Goal: Book appointment/travel/reservation

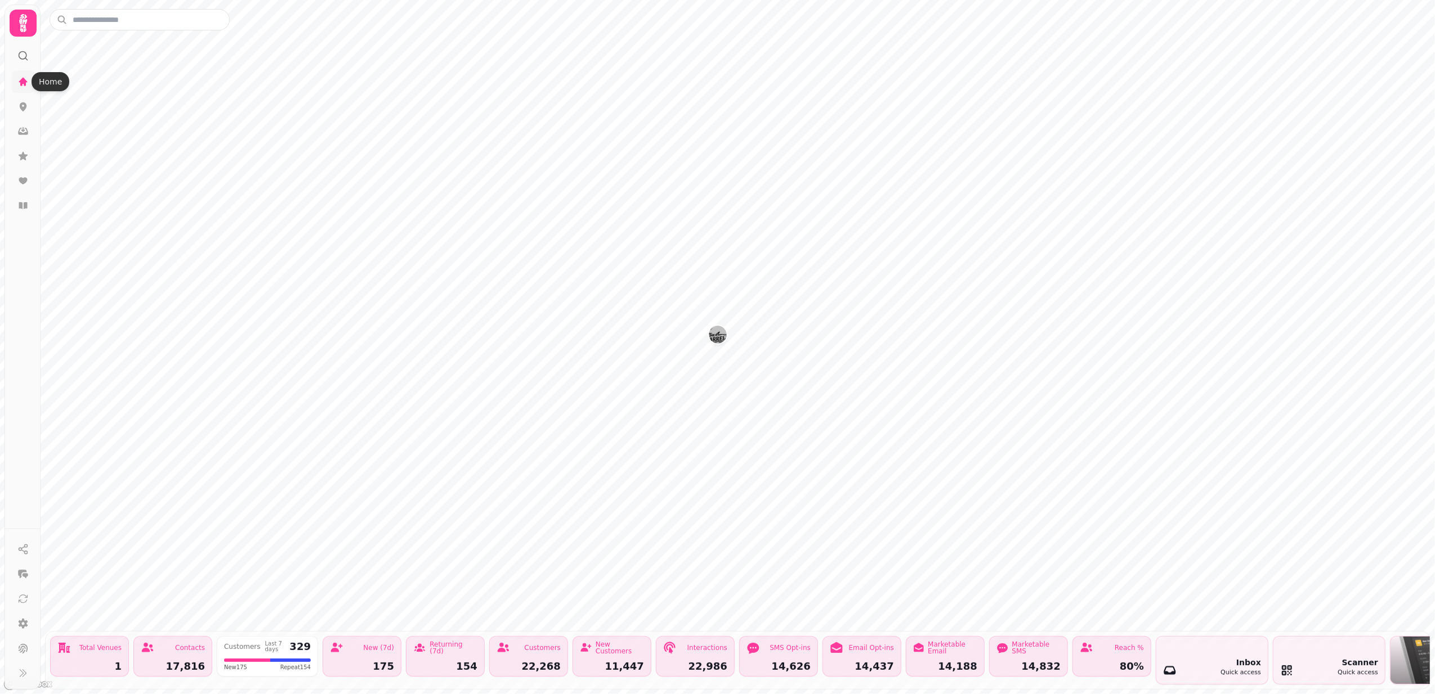
click at [24, 82] on icon at bounding box center [23, 81] width 8 height 8
click at [21, 82] on icon at bounding box center [23, 81] width 8 height 8
click at [28, 77] on icon at bounding box center [22, 81] width 11 height 11
click at [19, 80] on icon at bounding box center [22, 81] width 11 height 11
click at [34, 15] on div at bounding box center [23, 23] width 27 height 27
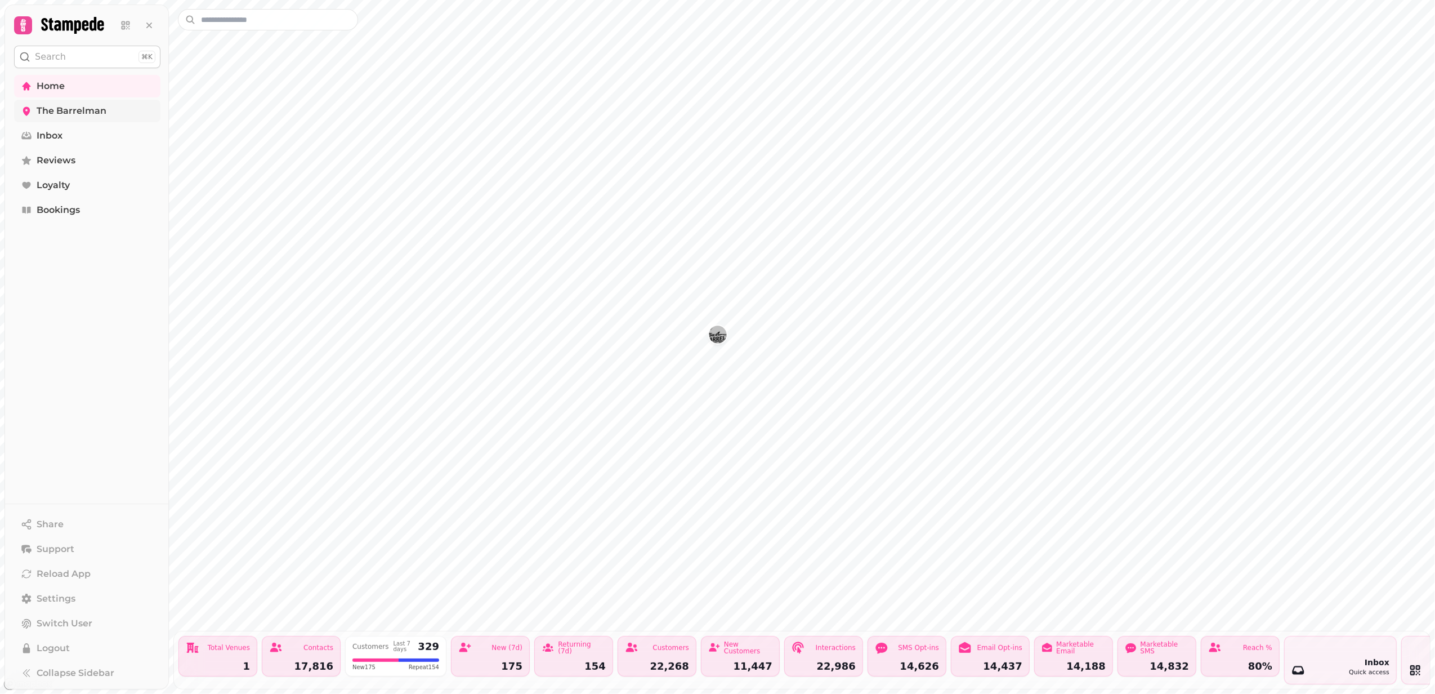
click at [42, 110] on span "The Barrelman" at bounding box center [72, 111] width 70 height 14
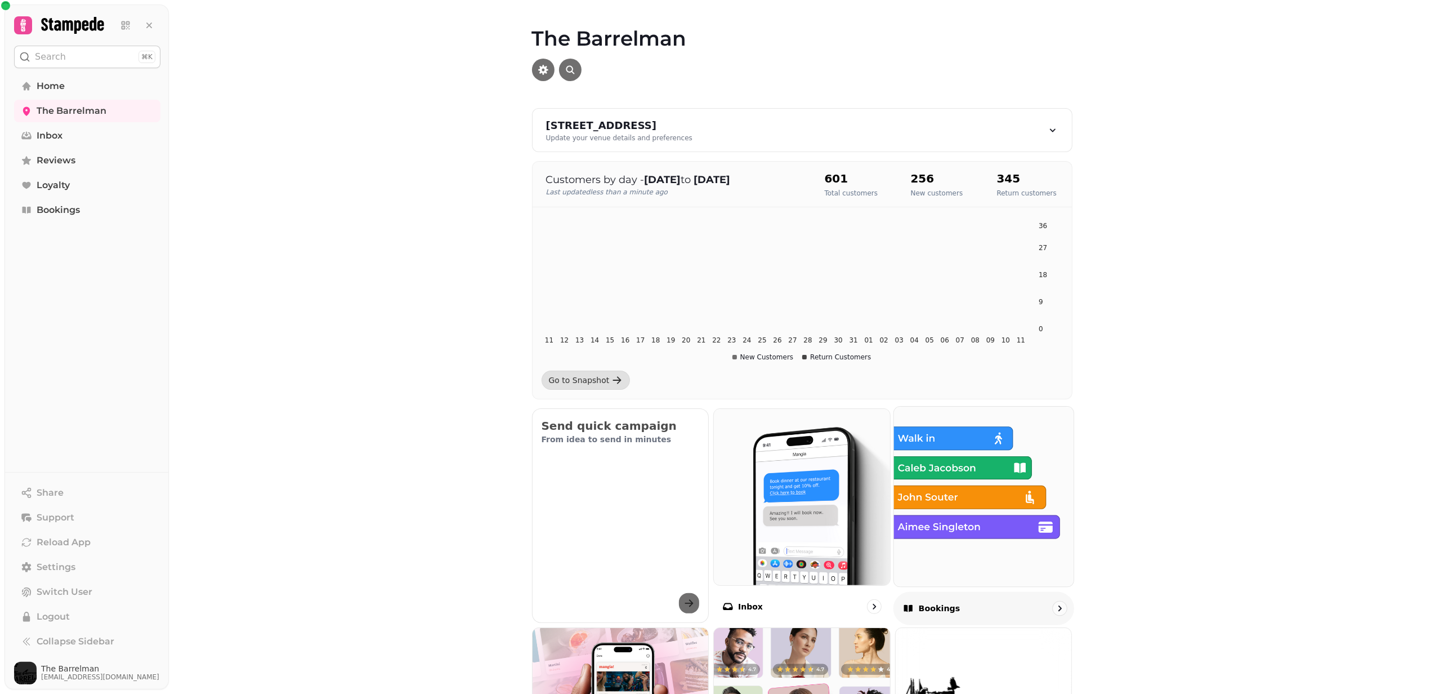
click at [977, 545] on img at bounding box center [984, 496] width 198 height 198
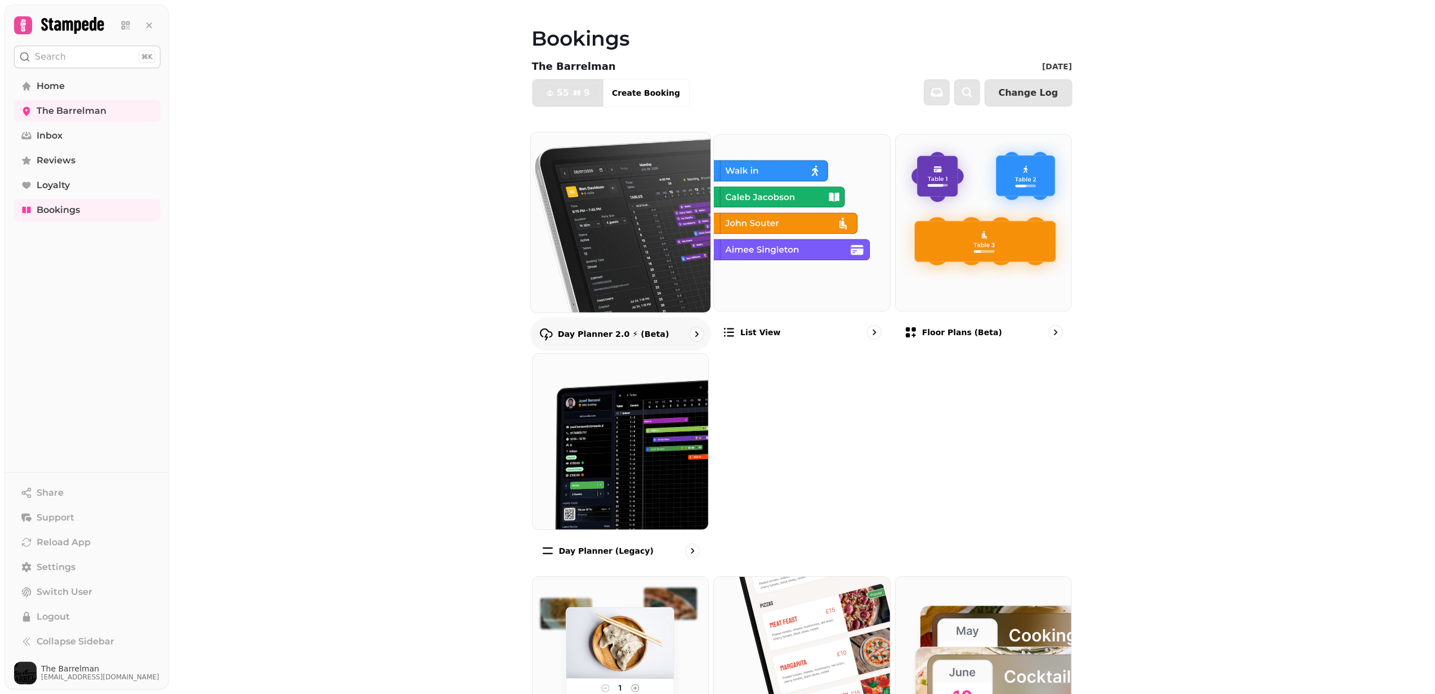
click at [665, 257] on img at bounding box center [620, 222] width 198 height 198
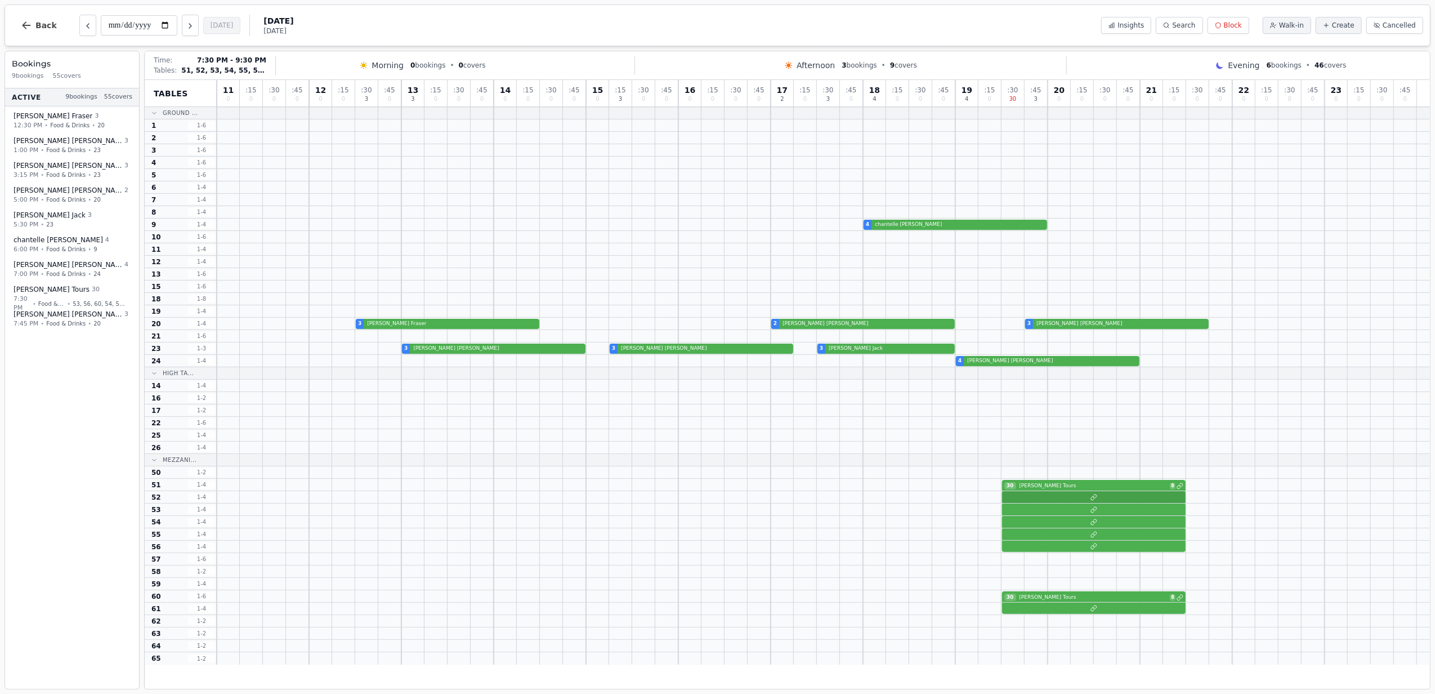
click at [1124, 502] on div at bounding box center [823, 497] width 1213 height 12
select select "****"
select select "**"
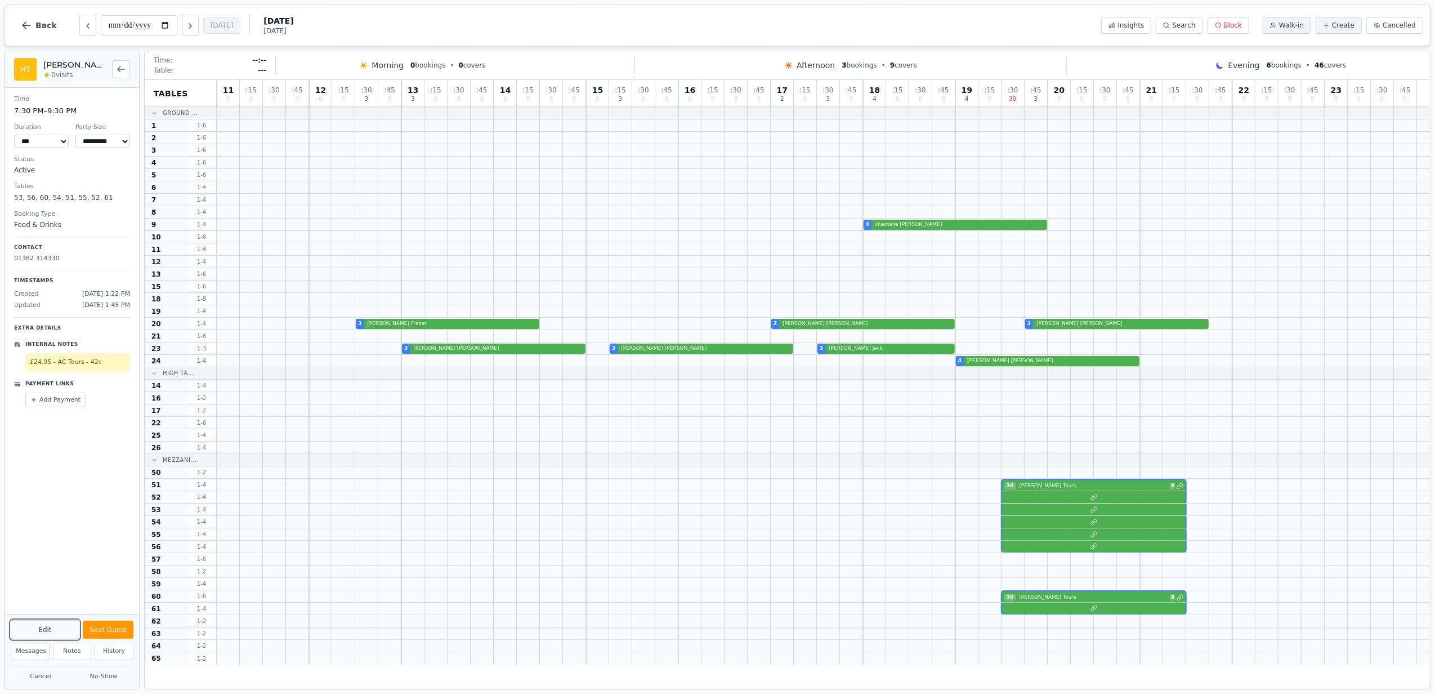
click at [55, 625] on button "Edit" at bounding box center [45, 629] width 69 height 19
select select "**"
select select "****"
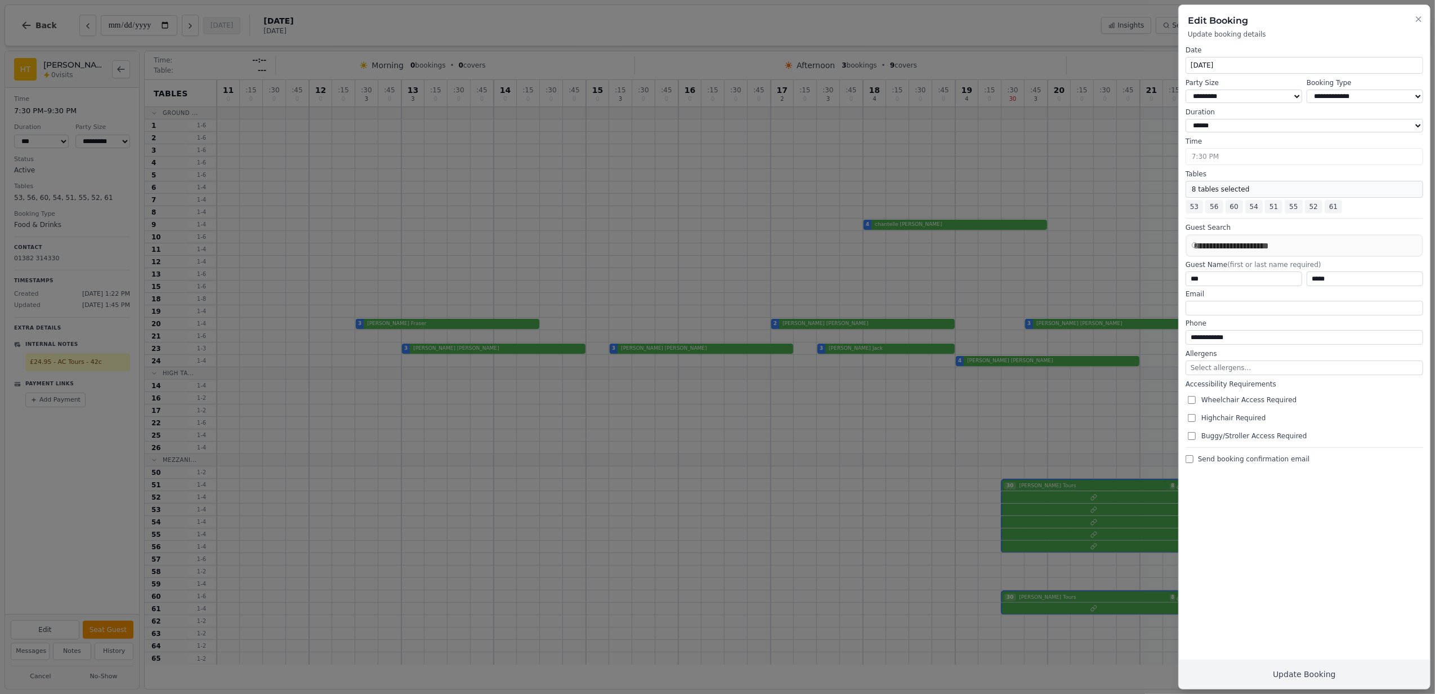
click at [1200, 196] on button "8 tables selected" at bounding box center [1305, 189] width 238 height 17
select select "**********"
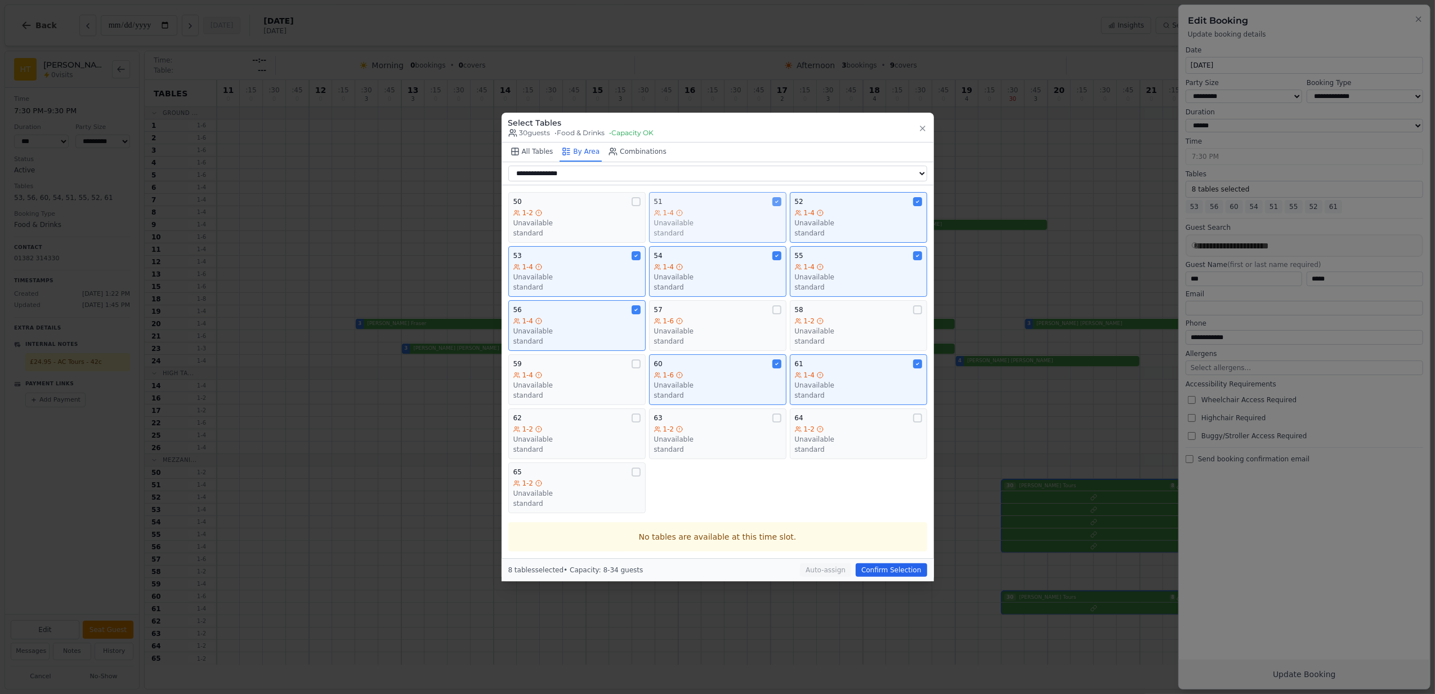
click at [699, 208] on div "1-4" at bounding box center [717, 212] width 127 height 9
drag, startPoint x: 583, startPoint y: 263, endPoint x: 676, endPoint y: 263, distance: 92.3
click at [589, 263] on div "1-4" at bounding box center [576, 266] width 127 height 9
click at [694, 263] on div "1-4" at bounding box center [717, 266] width 127 height 9
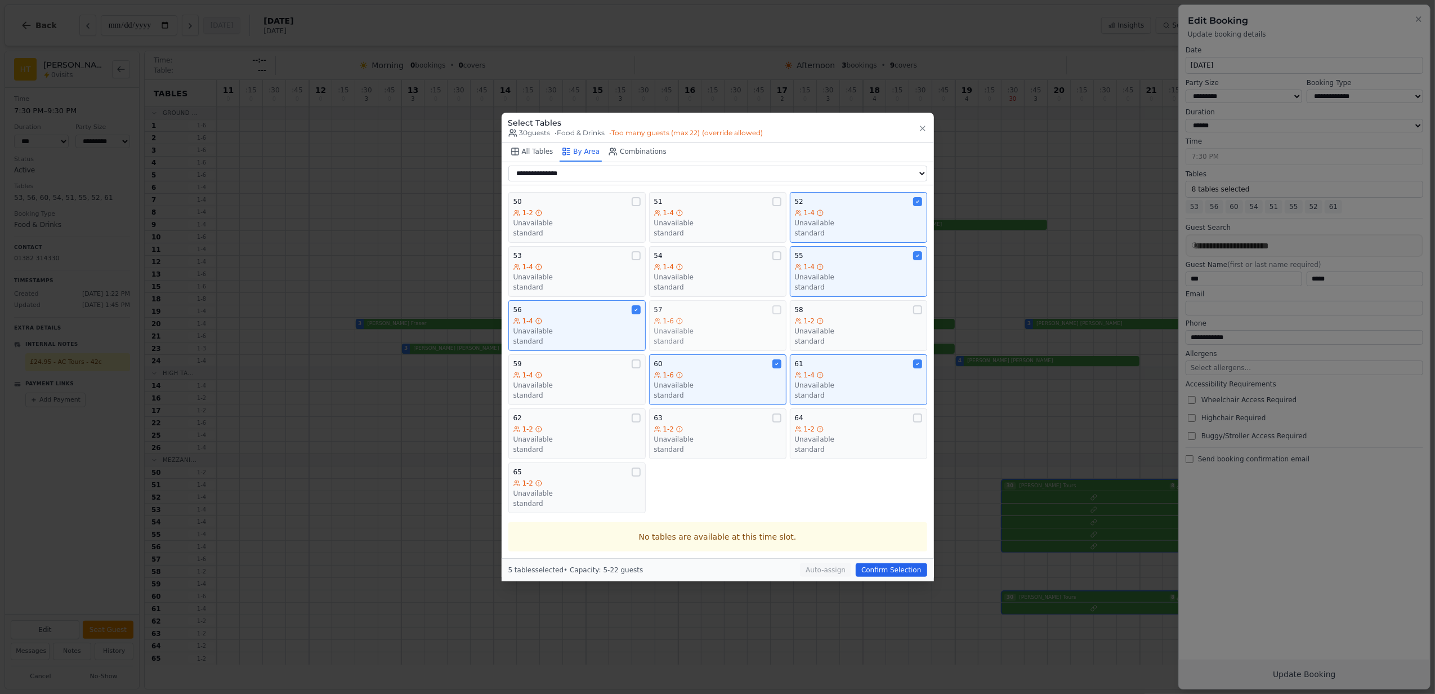
drag, startPoint x: 586, startPoint y: 305, endPoint x: 653, endPoint y: 342, distance: 76.9
click at [588, 305] on button "56 1-4 Unavailable standard" at bounding box center [576, 325] width 137 height 51
drag, startPoint x: 680, startPoint y: 370, endPoint x: 864, endPoint y: 374, distance: 183.6
click at [685, 372] on div "1-6" at bounding box center [717, 374] width 127 height 9
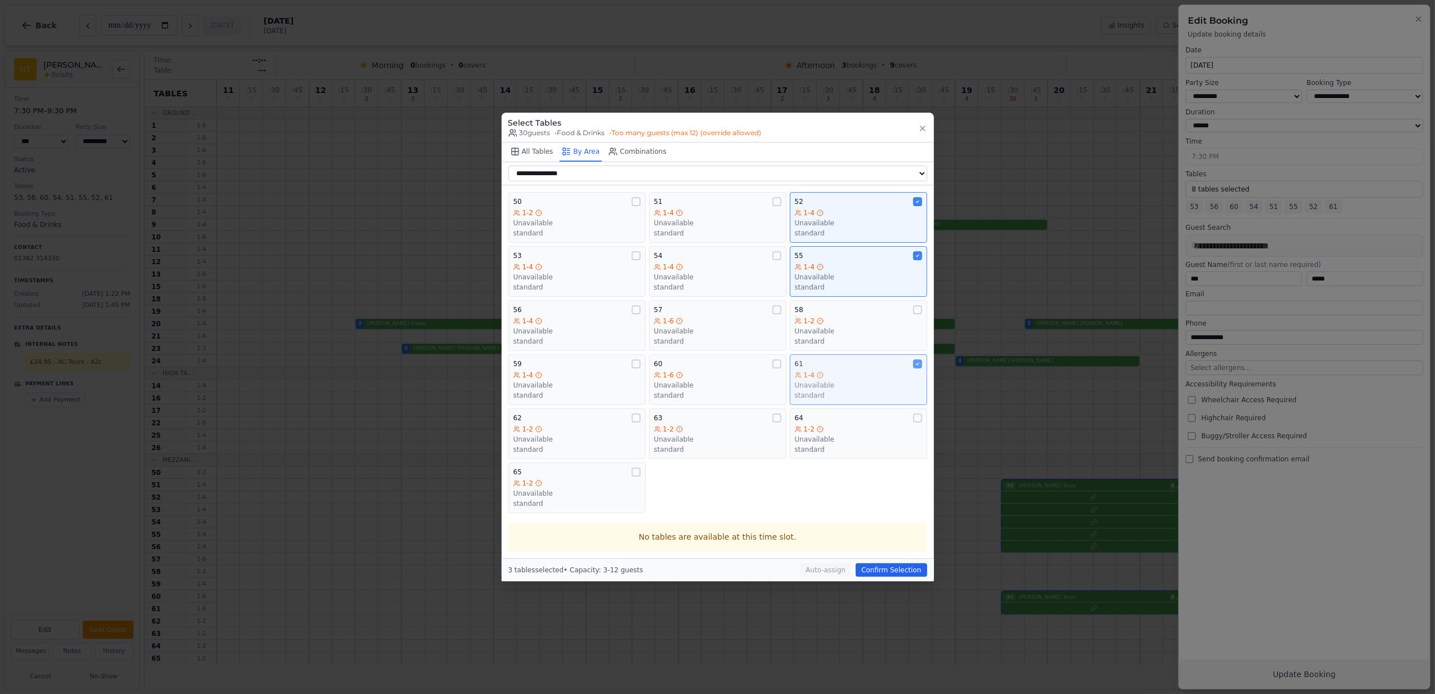
click at [871, 374] on div "1-4" at bounding box center [858, 374] width 127 height 9
drag, startPoint x: 879, startPoint y: 282, endPoint x: 862, endPoint y: 213, distance: 71.1
click at [879, 281] on div "1-4 Unavailable standard" at bounding box center [858, 276] width 127 height 29
click at [862, 210] on div "1-4" at bounding box center [858, 212] width 127 height 9
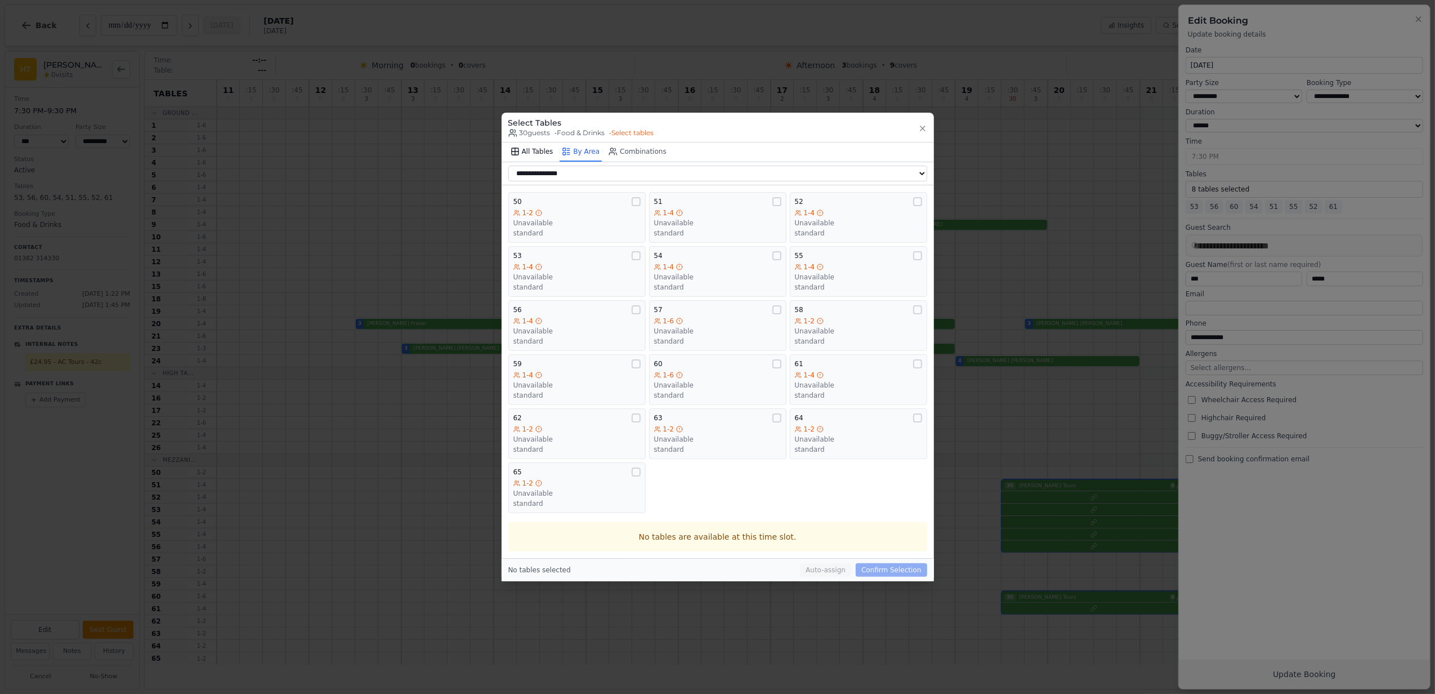
click at [521, 147] on button "All Tables" at bounding box center [531, 151] width 47 height 19
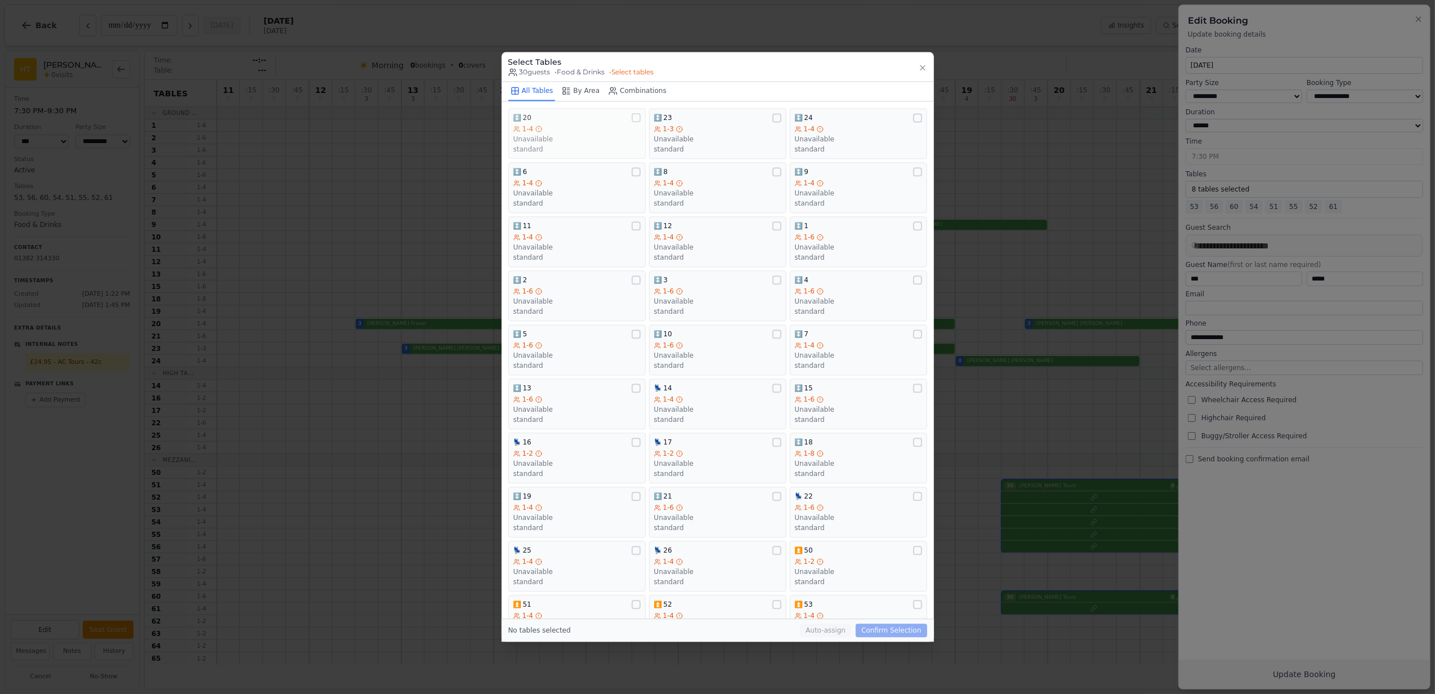
click at [574, 115] on div "↕️ 20" at bounding box center [576, 117] width 127 height 9
click at [615, 131] on div "1-4" at bounding box center [576, 128] width 127 height 9
click at [804, 236] on span "1-6" at bounding box center [809, 236] width 11 height 9
click at [594, 293] on div "1-6" at bounding box center [576, 291] width 127 height 9
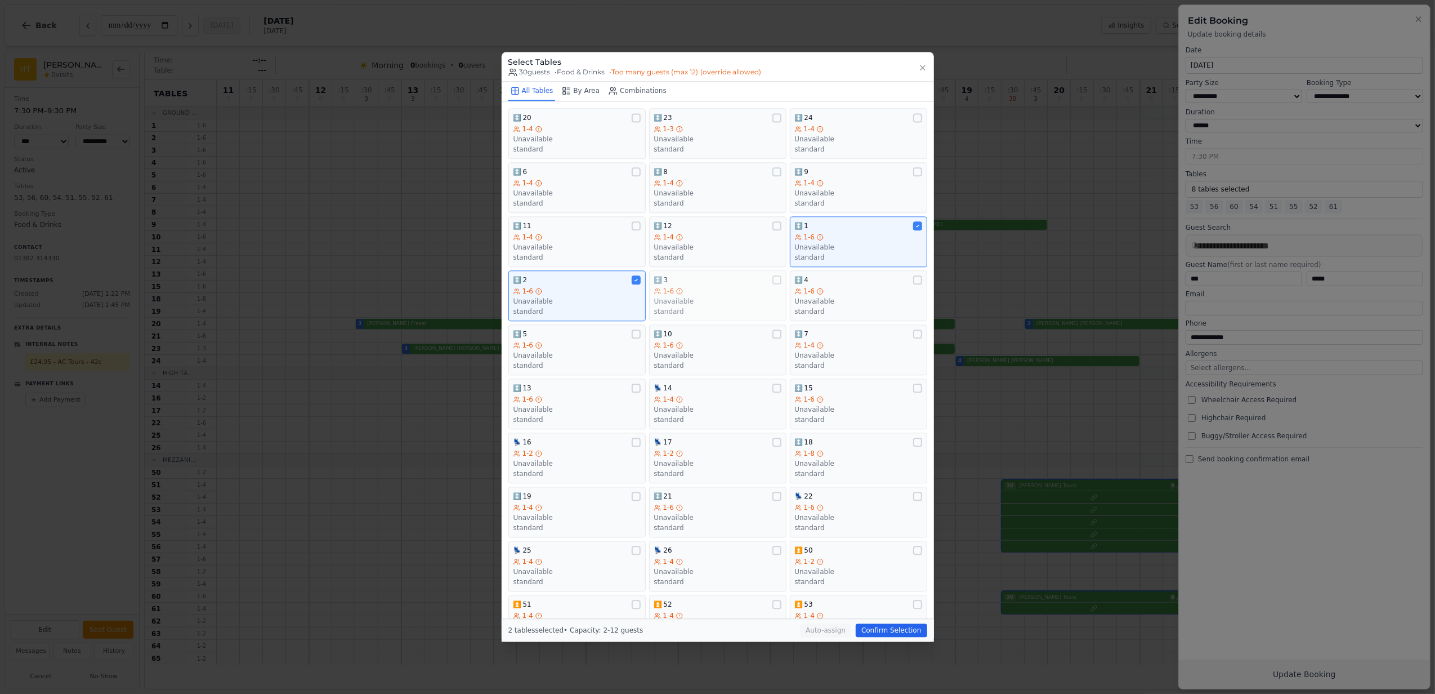
click at [683, 293] on div "1-6" at bounding box center [717, 291] width 127 height 9
drag, startPoint x: 811, startPoint y: 293, endPoint x: 634, endPoint y: 338, distance: 182.8
click at [817, 293] on icon at bounding box center [820, 291] width 7 height 7
click at [599, 348] on div "1-6" at bounding box center [576, 345] width 127 height 9
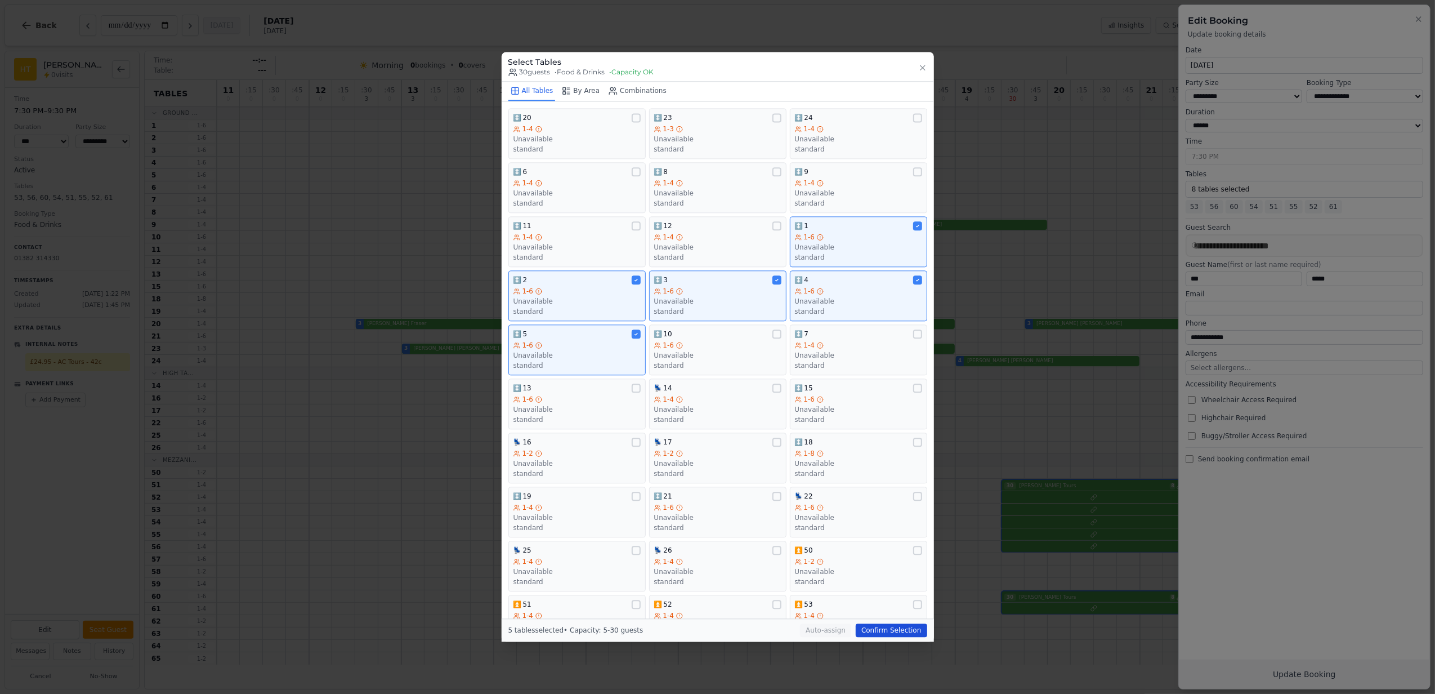
click at [903, 633] on button "Confirm Selection" at bounding box center [891, 631] width 71 height 14
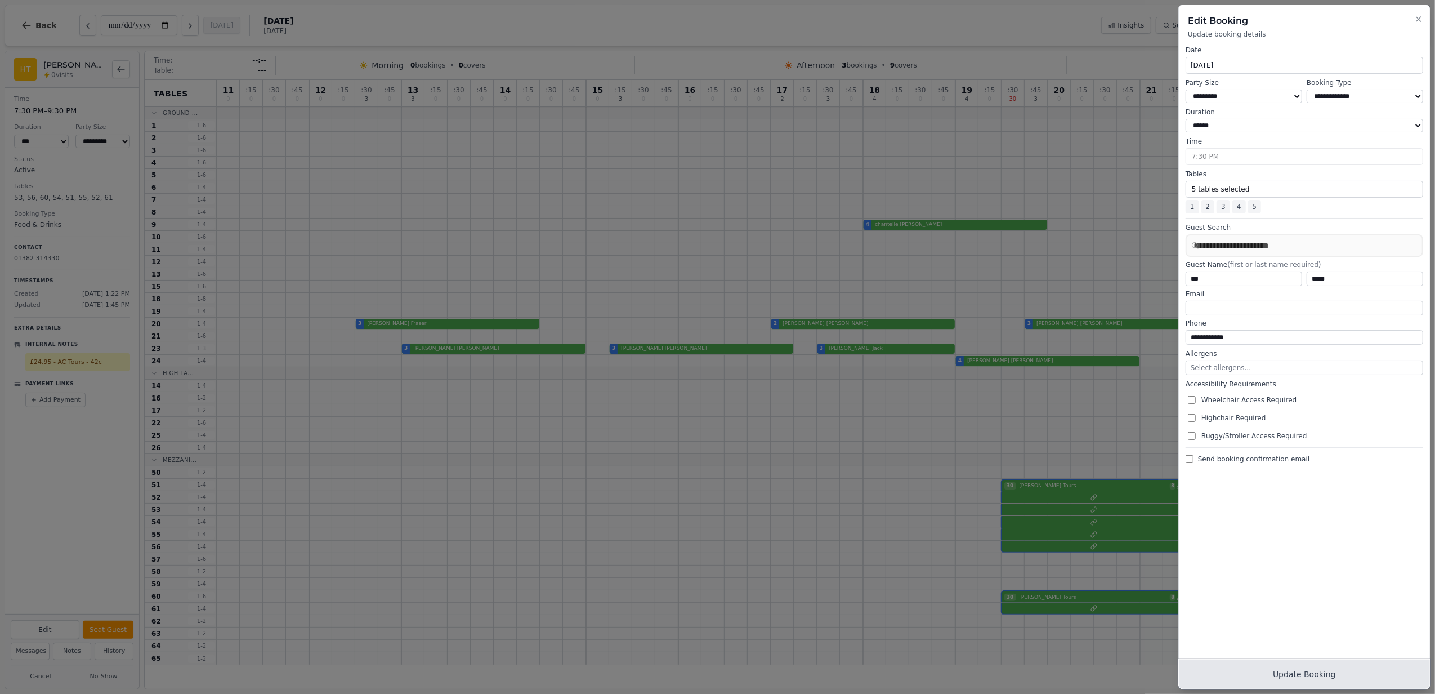
click at [1336, 678] on button "Update Booking" at bounding box center [1304, 673] width 251 height 29
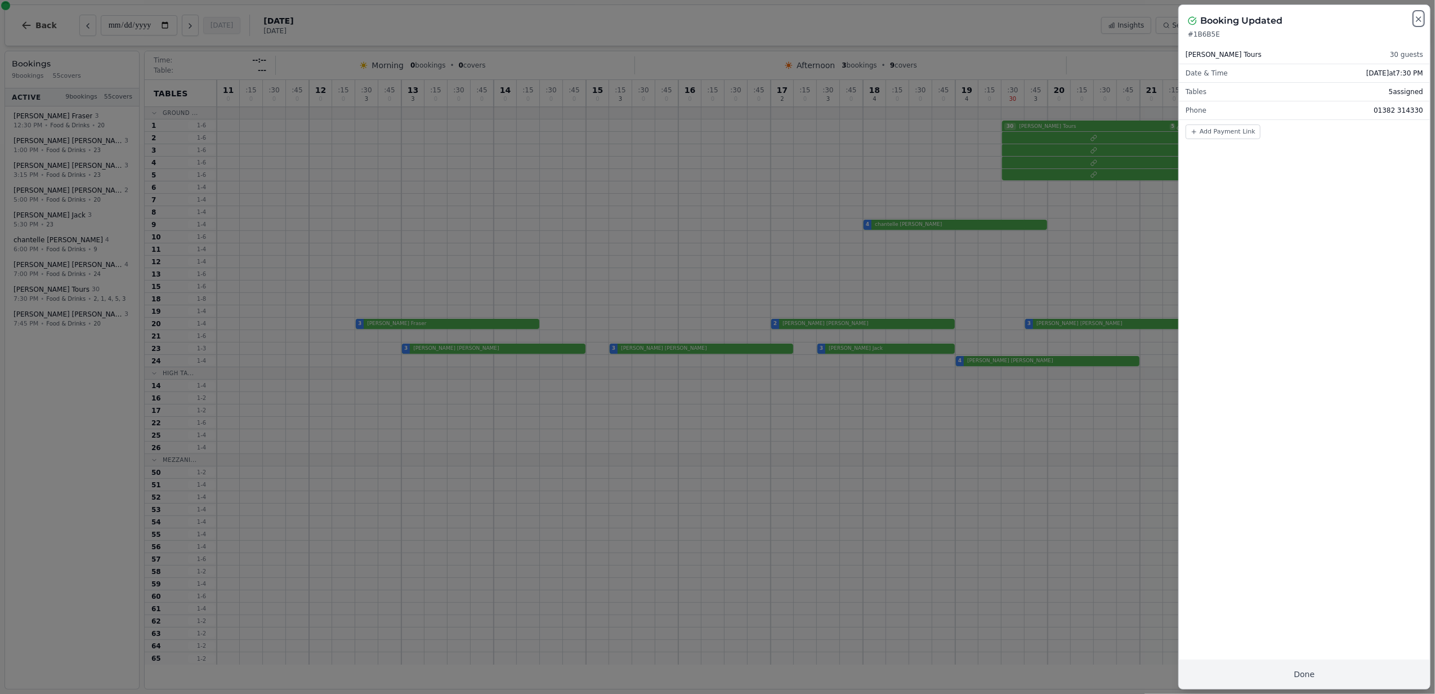
click at [1420, 24] on icon "button" at bounding box center [1418, 19] width 9 height 9
